Goal: Check status: Check status

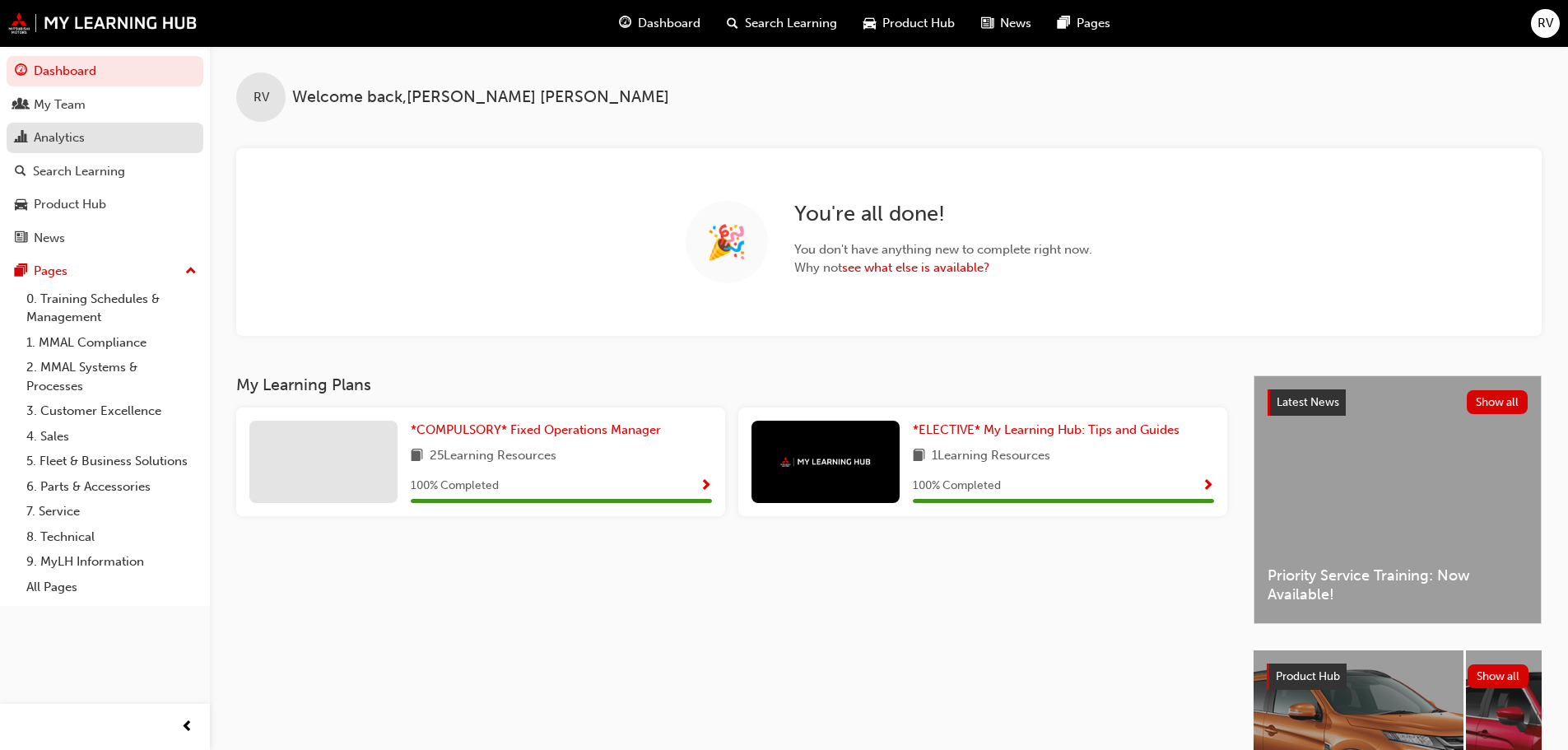
click at [54, 138] on div "Analytics" at bounding box center [59, 138] width 51 height 19
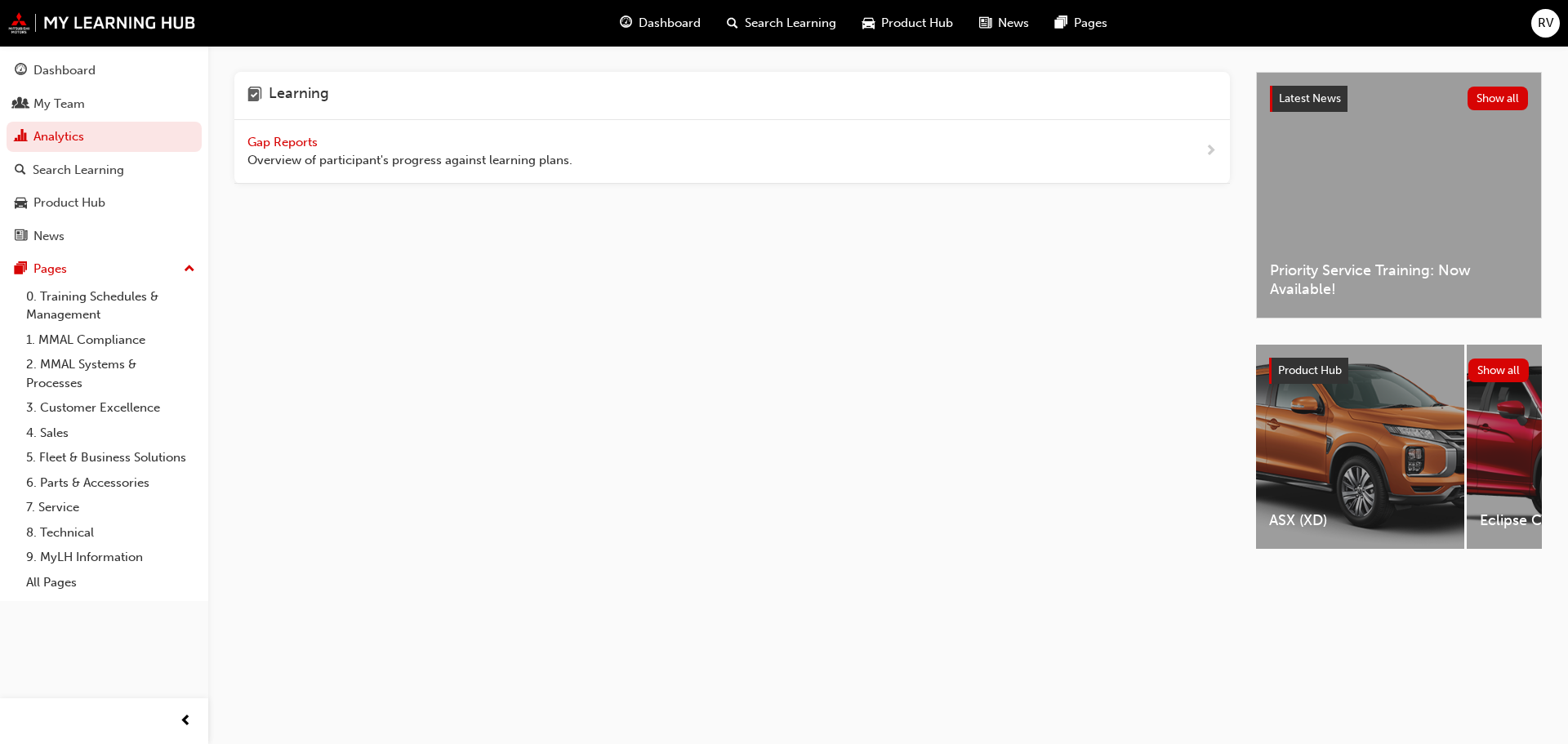
click at [259, 139] on span "Gap Reports" at bounding box center [284, 142] width 73 height 14
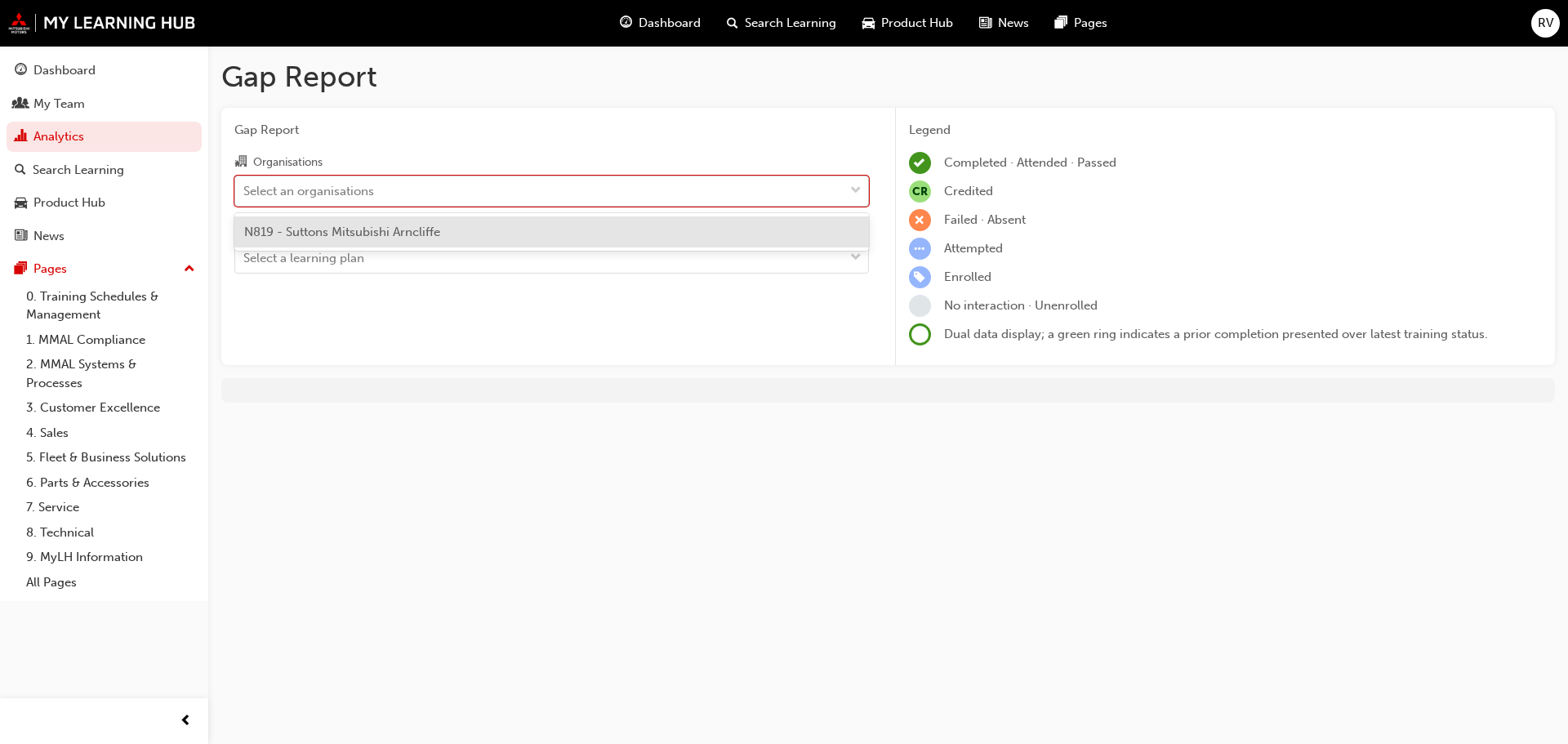
click at [495, 190] on div "Select an organisations" at bounding box center [540, 190] width 609 height 29
click at [245, 190] on input "Organisations option N819 - Suttons Mitsubishi Arncliffe focused, 1 of 1. 1 res…" at bounding box center [244, 190] width 2 height 13
click at [363, 234] on span "N819 - Suttons Mitsubishi Arncliffe" at bounding box center [342, 231] width 196 height 14
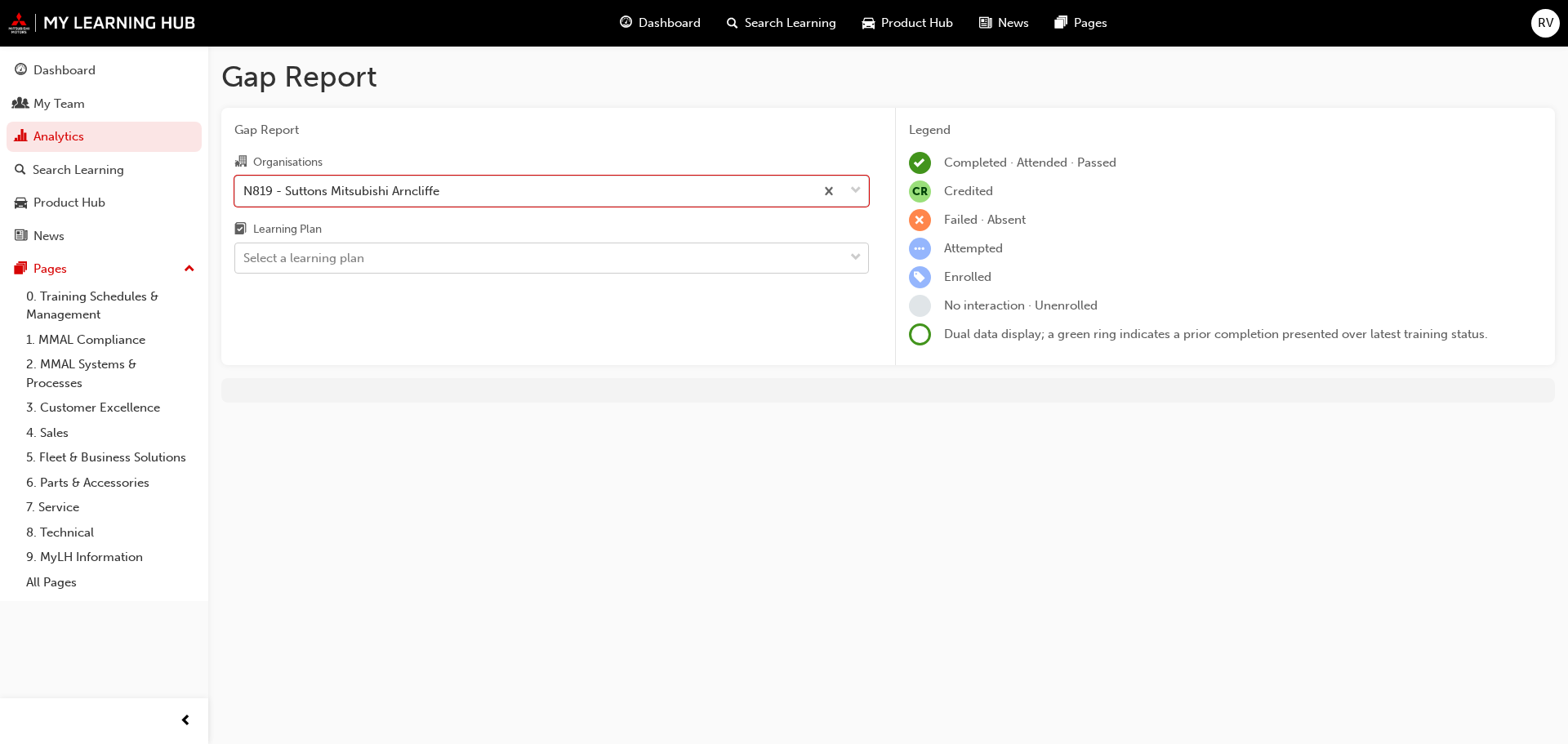
click at [335, 258] on div "Select a learning plan" at bounding box center [303, 258] width 121 height 19
click at [245, 258] on input "Learning Plan Select a learning plan" at bounding box center [244, 257] width 2 height 13
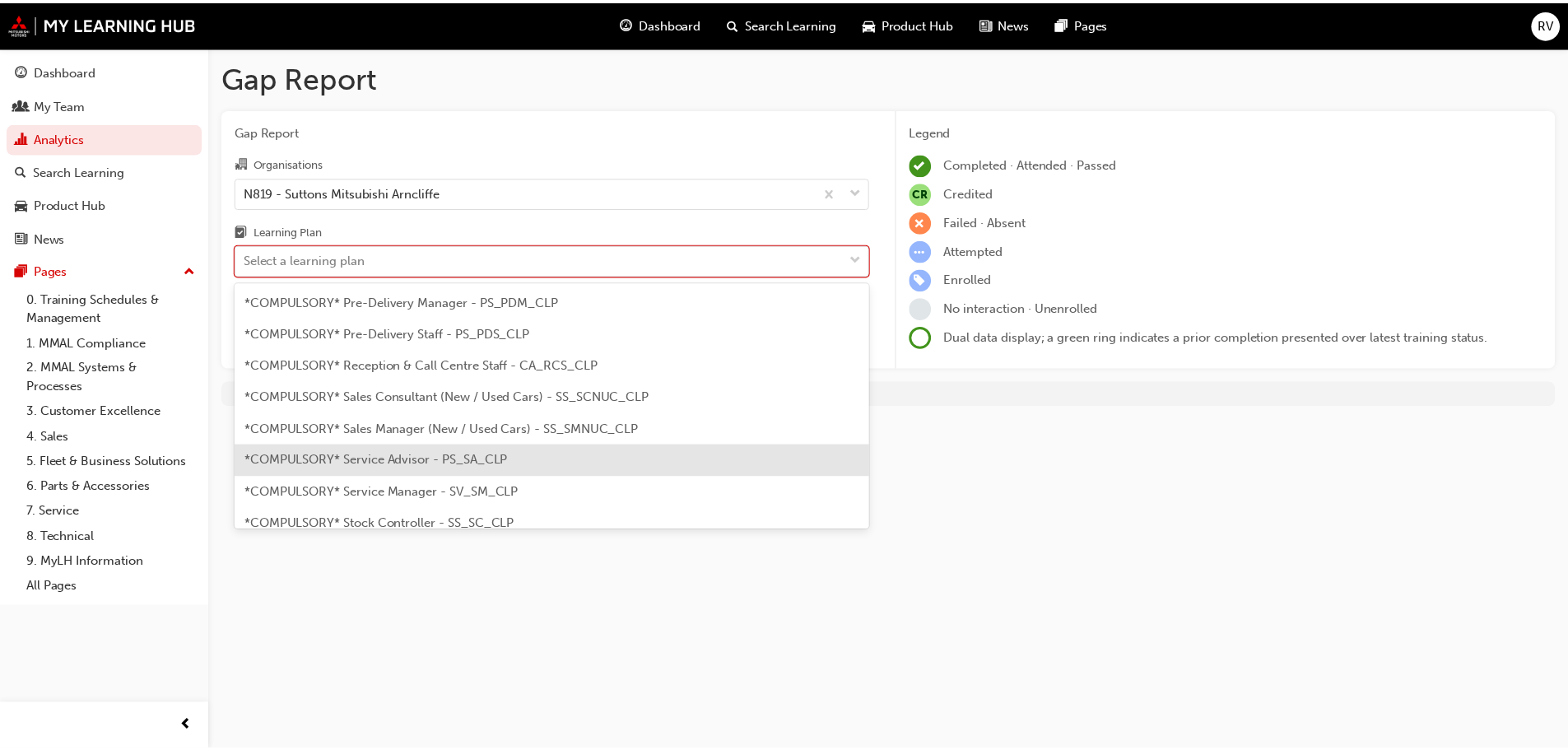
scroll to position [493, 0]
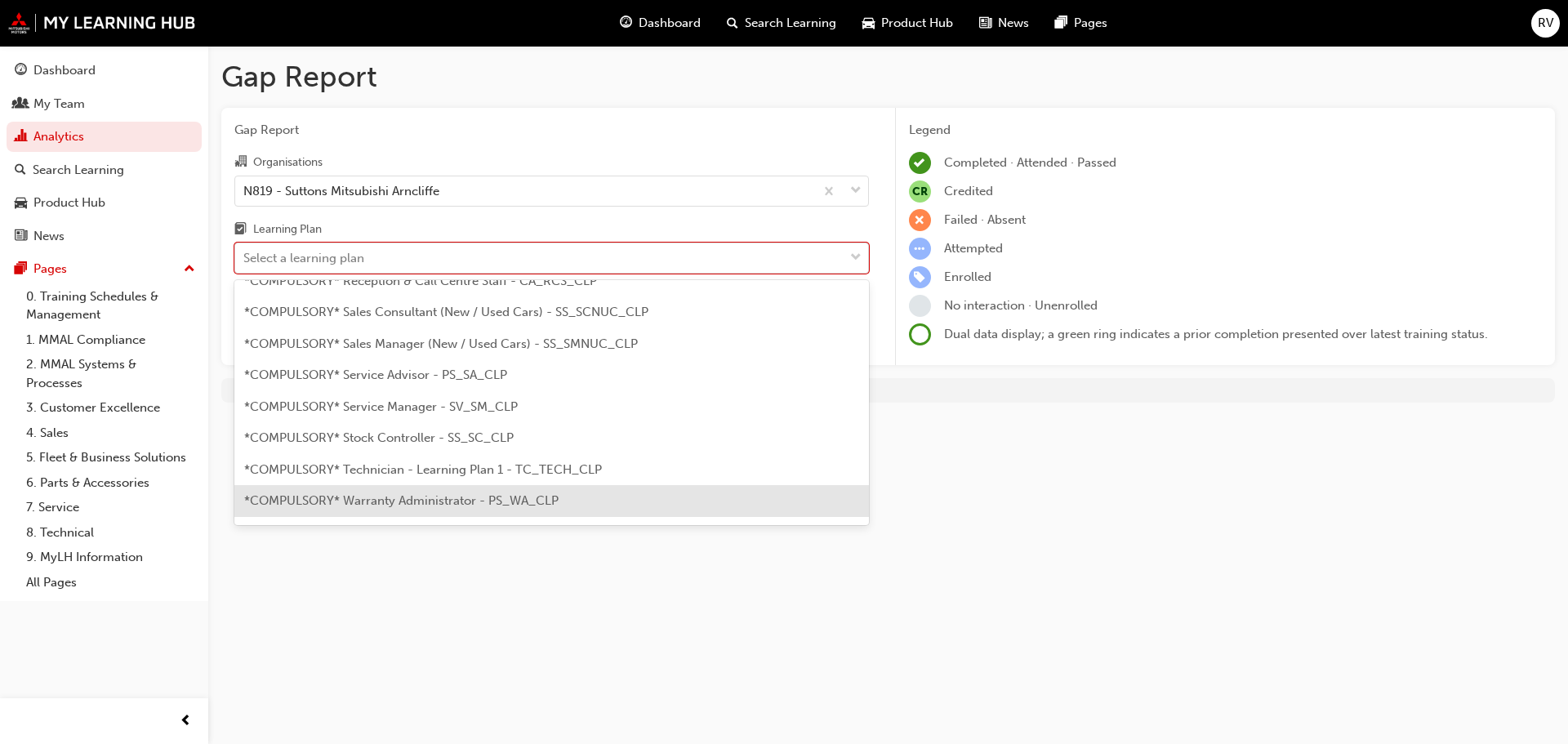
click at [429, 502] on span "*COMPULSORY* Warranty Administrator - PS_WA_CLP" at bounding box center [401, 500] width 314 height 14
